Goal: Transaction & Acquisition: Purchase product/service

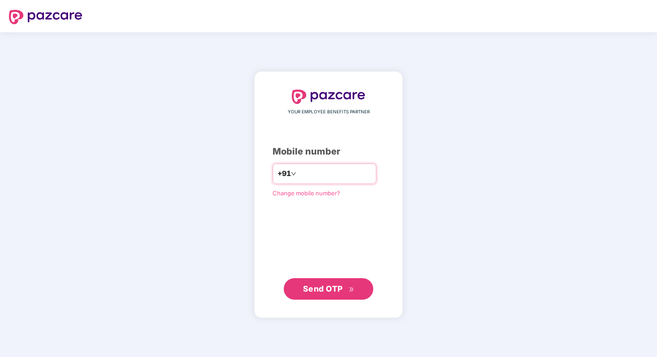
paste input "**********"
type input "**********"
click at [296, 302] on div "**********" at bounding box center [328, 194] width 149 height 247
click at [300, 291] on button "Send OTP" at bounding box center [328, 287] width 89 height 21
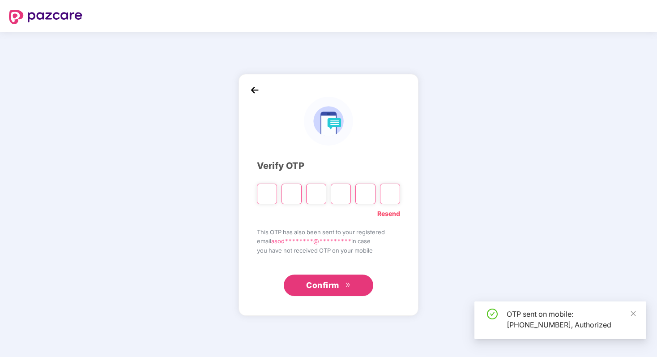
type input "*"
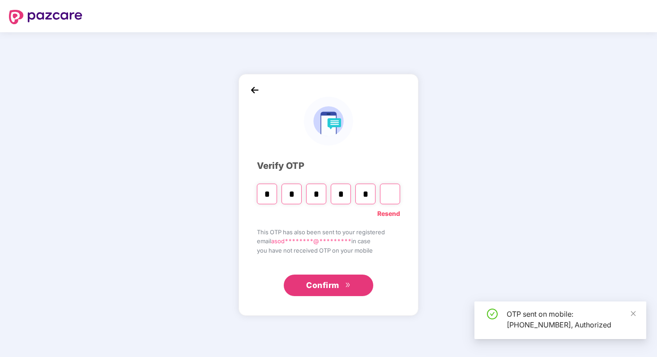
type input "*"
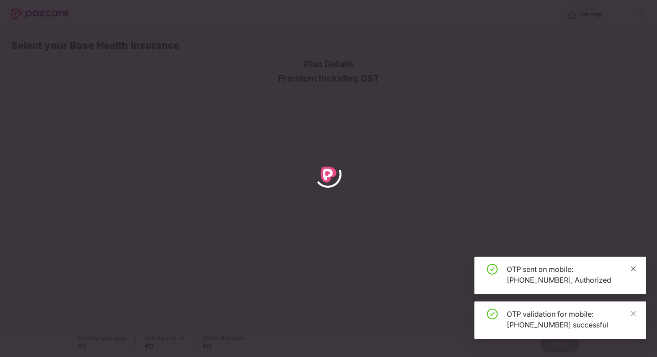
click at [632, 269] on icon "close" at bounding box center [633, 268] width 5 height 5
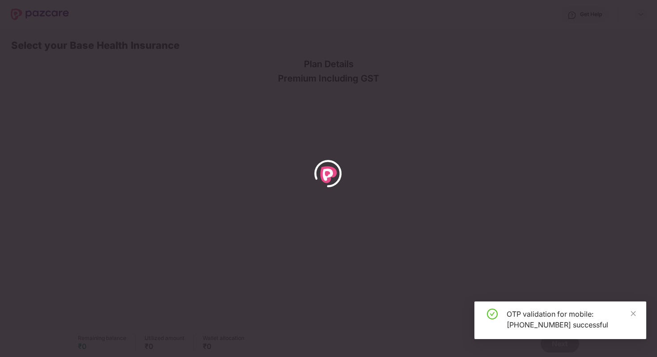
click at [637, 315] on div "OTP validation for mobile: [PHONE_NUMBER] successful" at bounding box center [560, 320] width 172 height 38
click at [634, 313] on icon "close" at bounding box center [633, 313] width 6 height 6
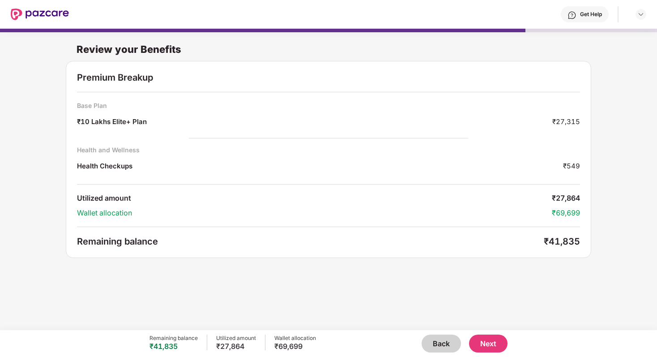
click at [442, 350] on button "Back" at bounding box center [440, 343] width 39 height 18
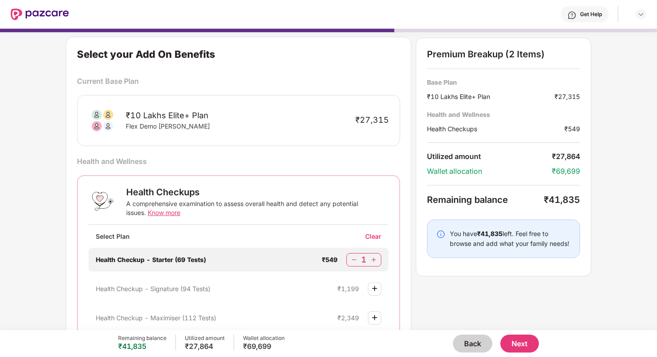
click at [467, 344] on button "Back" at bounding box center [472, 343] width 39 height 18
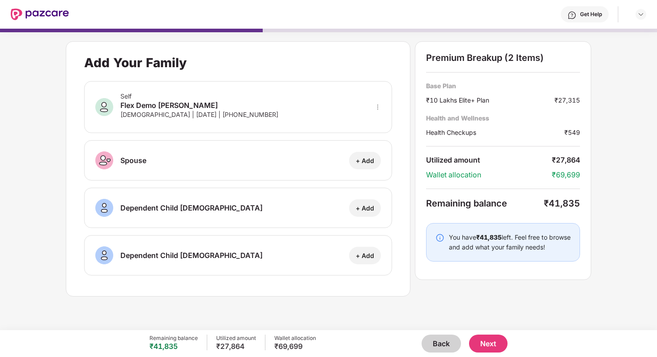
click at [439, 343] on button "Back" at bounding box center [440, 343] width 39 height 18
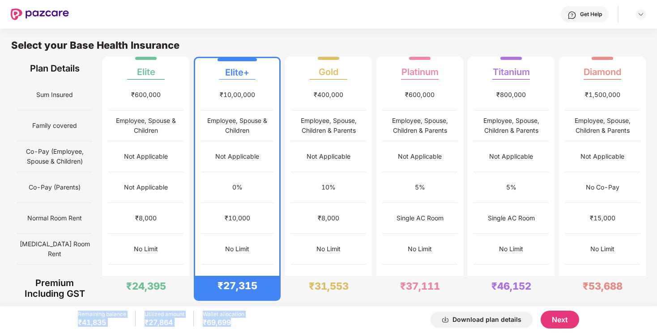
drag, startPoint x: 79, startPoint y: 313, endPoint x: 225, endPoint y: 330, distance: 146.9
click at [225, 330] on div "Remaining balance ₹41,835 Utilized amount ₹27,864 Wallet allocation ₹69,699 Dow…" at bounding box center [328, 319] width 501 height 27
click at [266, 333] on div "Remaining balance ₹41,835 Utilized amount ₹27,864 Wallet allocation ₹69,699 Dow…" at bounding box center [328, 319] width 501 height 27
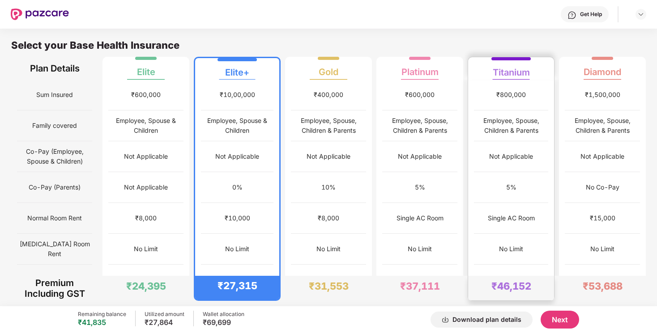
click at [497, 85] on div "₹800,000" at bounding box center [511, 95] width 74 height 31
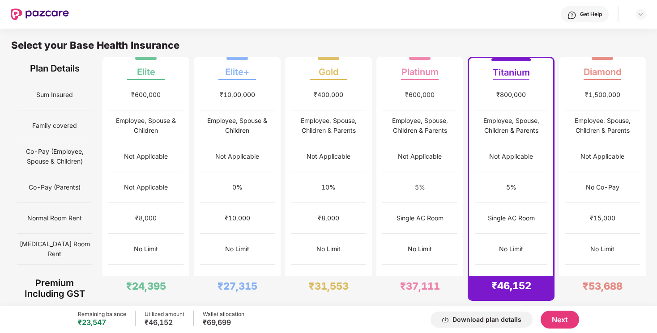
drag, startPoint x: 434, startPoint y: 319, endPoint x: 412, endPoint y: 315, distance: 21.4
click at [412, 315] on div "Download plan details Next" at bounding box center [411, 320] width 335 height 18
drag, startPoint x: 412, startPoint y: 315, endPoint x: 515, endPoint y: 316, distance: 102.9
click at [516, 316] on div "Download plan details Next" at bounding box center [411, 320] width 335 height 18
click at [410, 318] on div "Download plan details Next" at bounding box center [411, 320] width 335 height 18
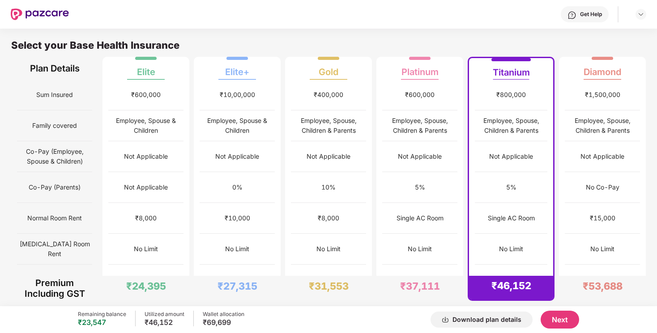
click at [572, 319] on button "Next" at bounding box center [559, 320] width 38 height 18
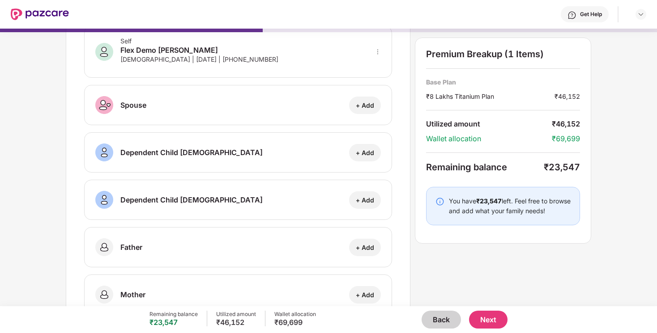
scroll to position [62, 0]
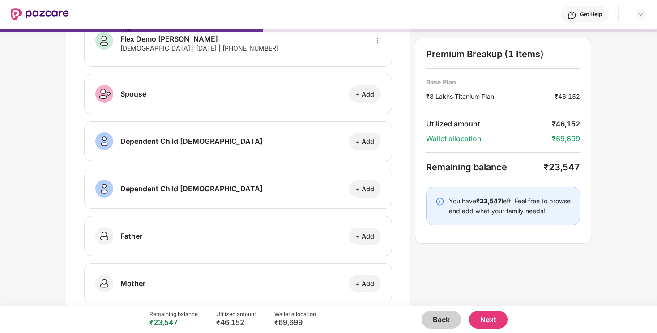
click at [364, 190] on div "+ Add" at bounding box center [365, 189] width 18 height 9
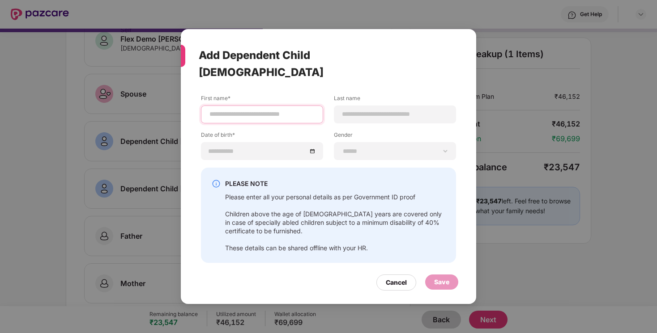
click at [249, 110] on input at bounding box center [261, 114] width 107 height 9
click at [361, 106] on div at bounding box center [395, 115] width 122 height 18
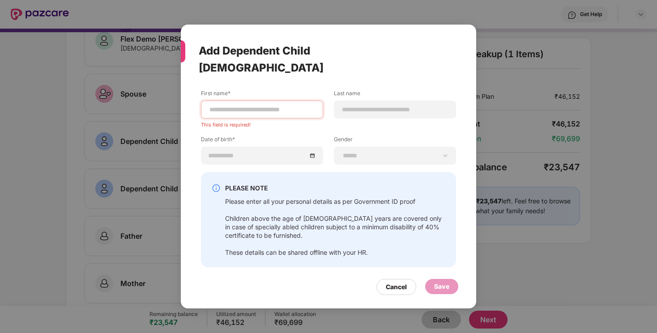
click at [306, 122] on div "First name* This field is required! Last name Date of birth* Gender ****** ****…" at bounding box center [328, 130] width 255 height 83
click at [391, 282] on div "Cancel" at bounding box center [396, 287] width 21 height 10
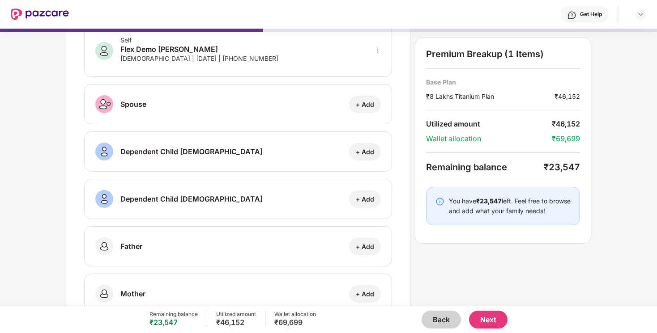
scroll to position [80, 0]
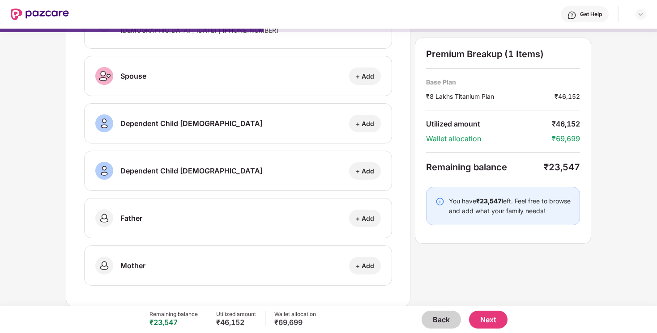
click at [442, 260] on div "Add Your Family Self Flex Demo [PERSON_NAME] [DEMOGRAPHIC_DATA] | [DATE] | [PHO…" at bounding box center [328, 132] width 525 height 350
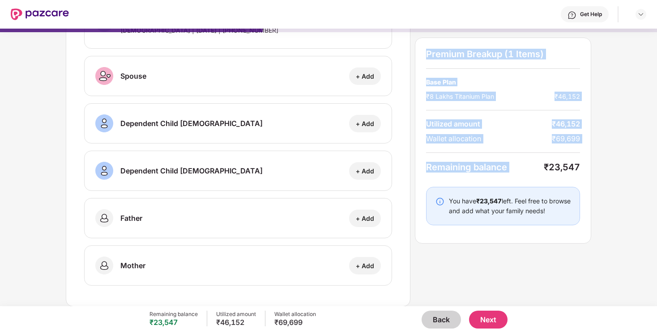
drag, startPoint x: 428, startPoint y: 55, endPoint x: 565, endPoint y: 160, distance: 173.0
click at [565, 160] on div "Premium Breakup (1 Items) Base Plan ₹8 Lakhs Titanium Plan ₹46,152 Utilized amo…" at bounding box center [503, 141] width 176 height 206
click at [599, 157] on div "Add Your Family Self Flex Demo [PERSON_NAME] [DEMOGRAPHIC_DATA] | [DATE] | [PHO…" at bounding box center [328, 84] width 657 height 278
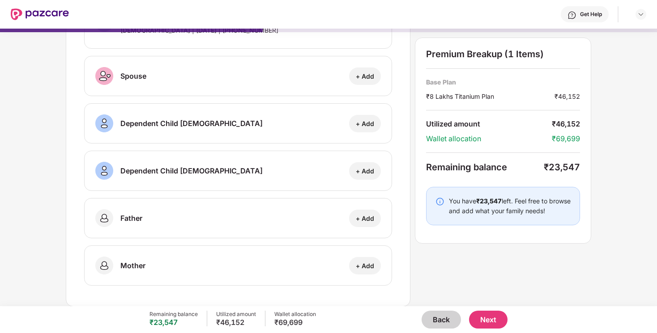
click at [493, 319] on button "Next" at bounding box center [488, 320] width 38 height 18
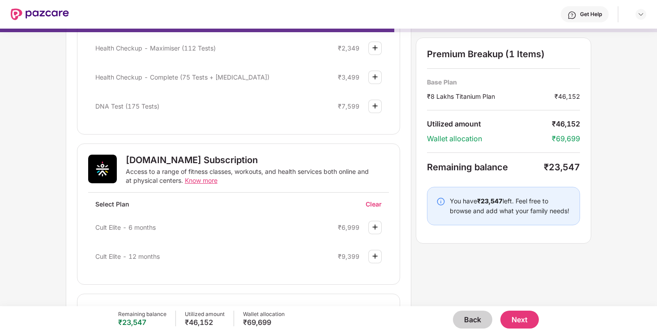
scroll to position [265, 0]
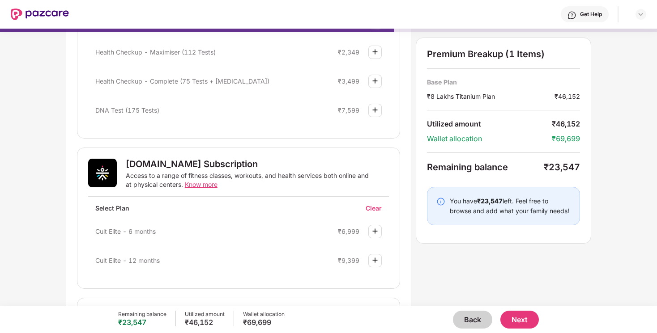
click at [374, 80] on img at bounding box center [375, 81] width 11 height 11
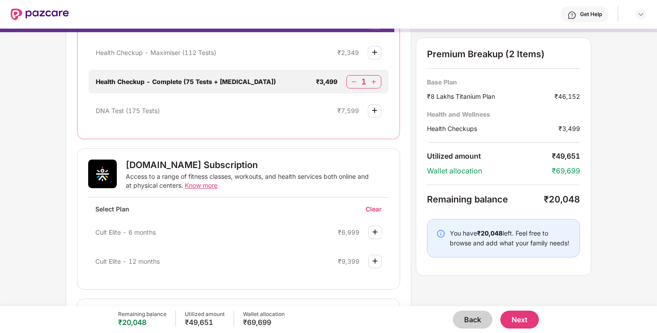
scroll to position [265, 0]
click at [374, 84] on img at bounding box center [373, 81] width 9 height 9
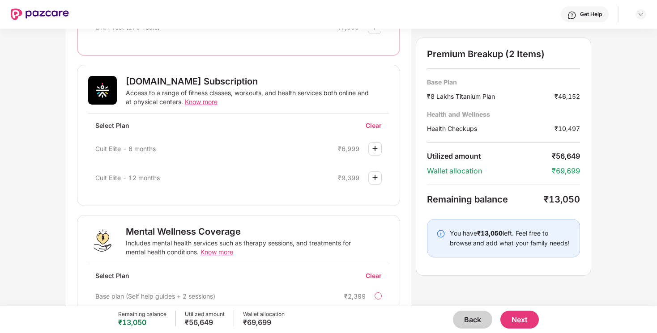
scroll to position [398, 0]
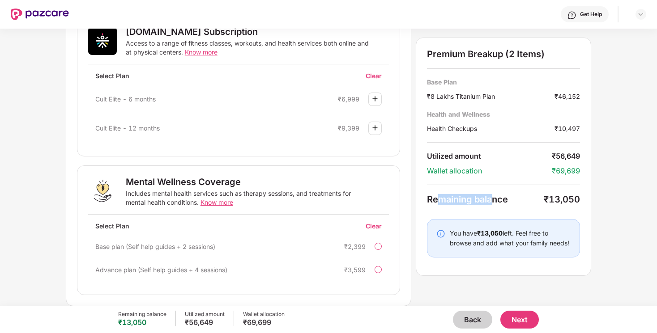
drag, startPoint x: 440, startPoint y: 200, endPoint x: 491, endPoint y: 200, distance: 51.4
click at [491, 200] on div "Remaining balance" at bounding box center [485, 199] width 117 height 11
click at [497, 225] on div "You have ₹13,050 left. Feel free to browse and add what your family needs!" at bounding box center [503, 238] width 153 height 38
click at [374, 126] on img at bounding box center [375, 128] width 11 height 11
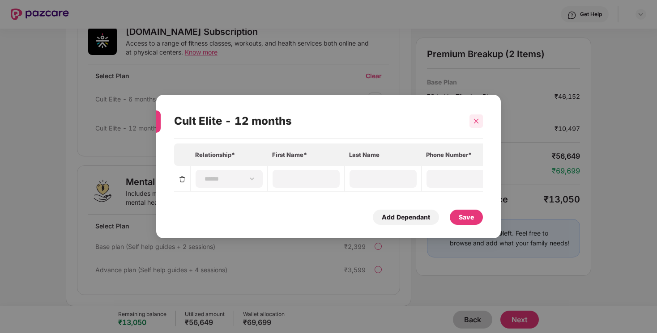
click at [476, 117] on div at bounding box center [475, 121] width 13 height 13
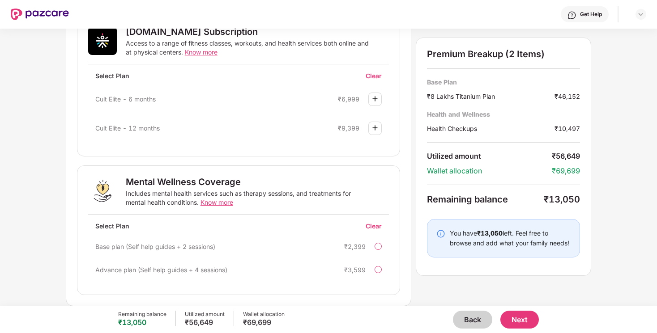
click at [379, 268] on div at bounding box center [377, 269] width 7 height 7
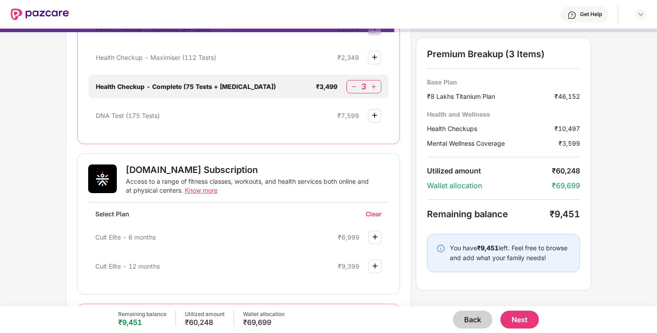
scroll to position [231, 0]
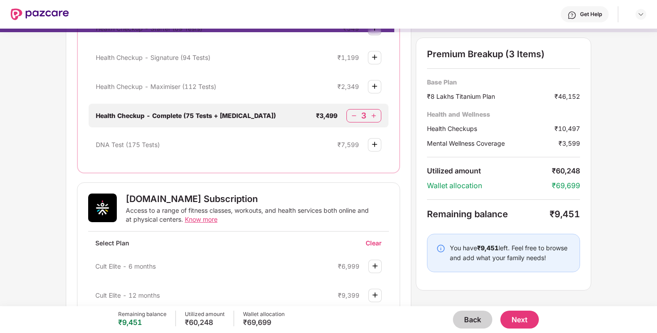
click at [377, 145] on img at bounding box center [374, 144] width 11 height 11
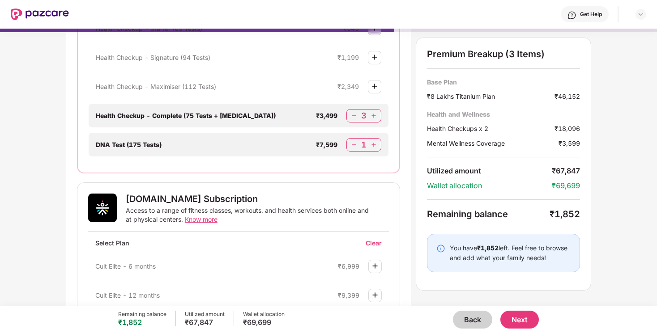
click at [375, 143] on img at bounding box center [373, 144] width 9 height 9
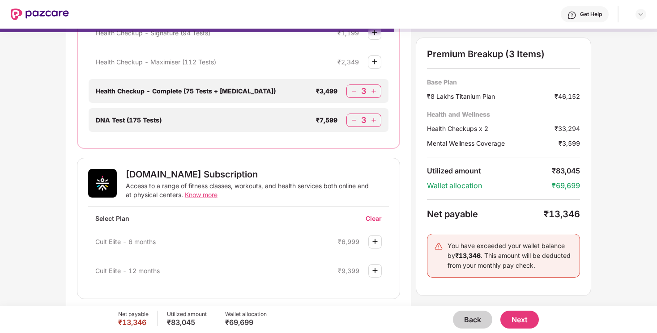
scroll to position [270, 0]
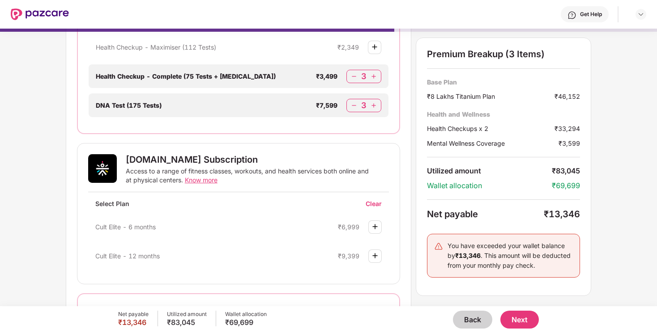
click at [522, 319] on button "Next" at bounding box center [519, 320] width 38 height 18
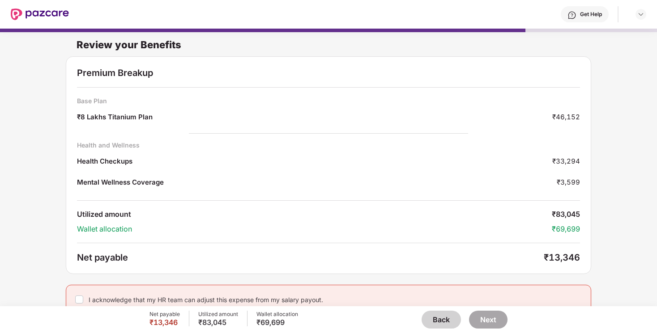
scroll to position [8, 0]
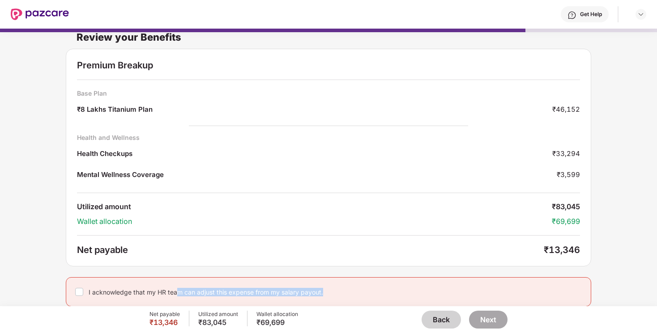
drag, startPoint x: 176, startPoint y: 292, endPoint x: 320, endPoint y: 294, distance: 144.5
click at [320, 294] on div "I acknowledge that my HR team can adjust this expense from my salary payout." at bounding box center [206, 292] width 234 height 9
click at [347, 263] on div "Premium Breakup Base Plan ₹8 Lakhs Titanium Plan ₹46,152 Health and Wellness He…" at bounding box center [328, 158] width 525 height 218
